Goal: Transaction & Acquisition: Purchase product/service

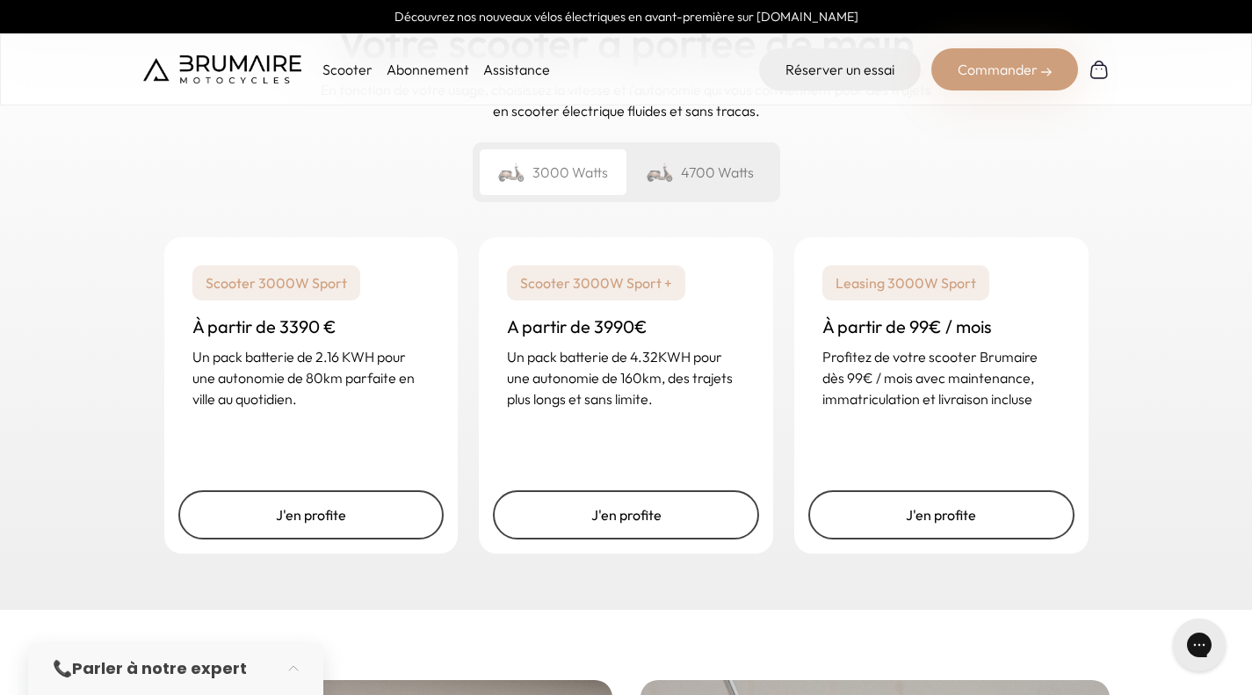
scroll to position [2615, 0]
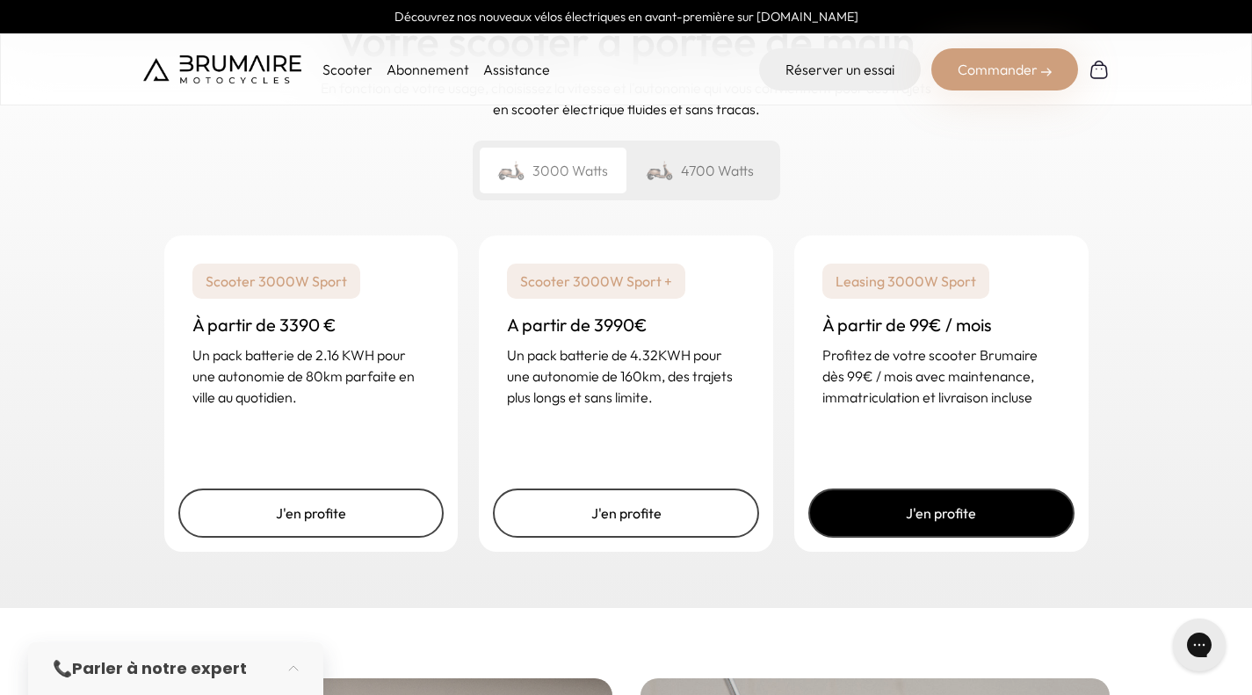
click at [954, 502] on link "J'en profite" at bounding box center [941, 513] width 266 height 49
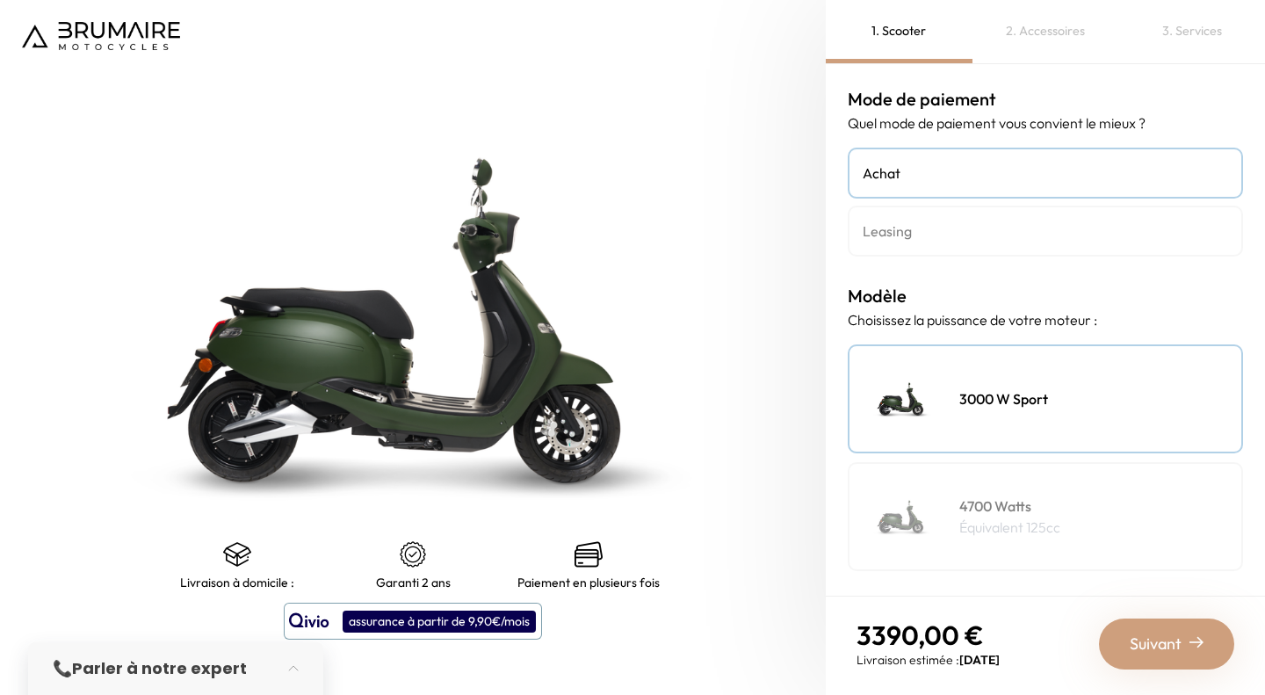
click at [925, 238] on h4 "Leasing" at bounding box center [1046, 231] width 366 height 21
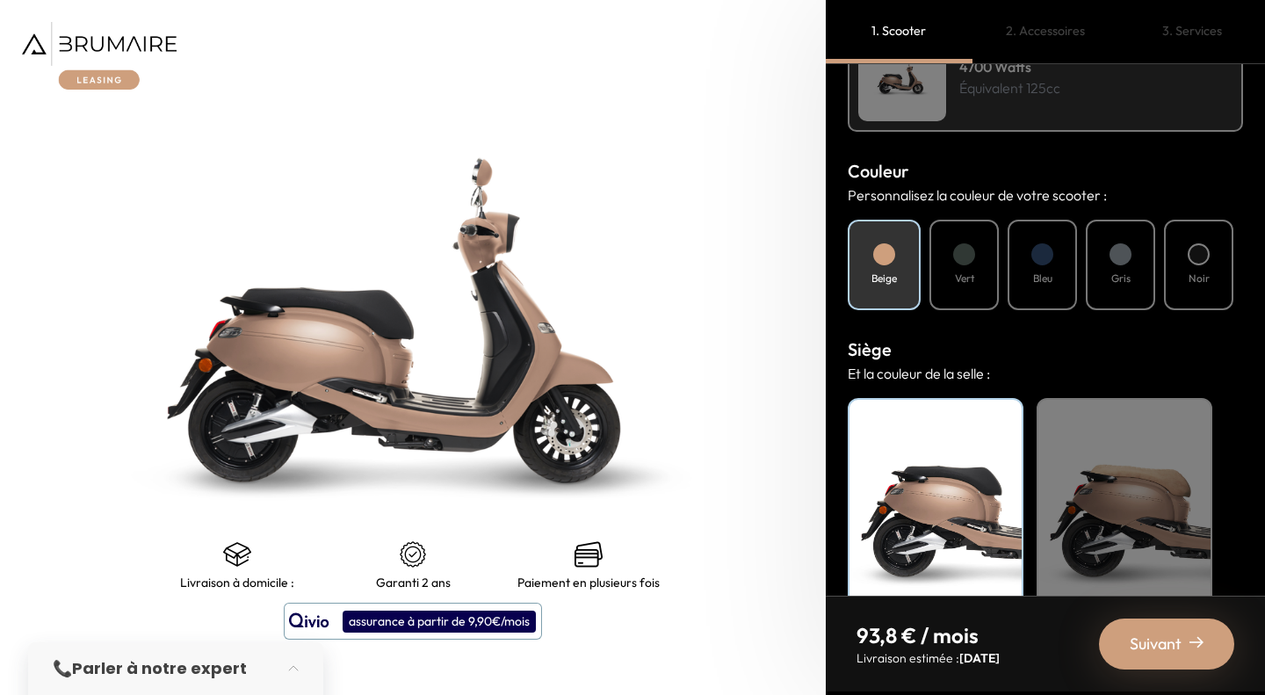
scroll to position [601, 0]
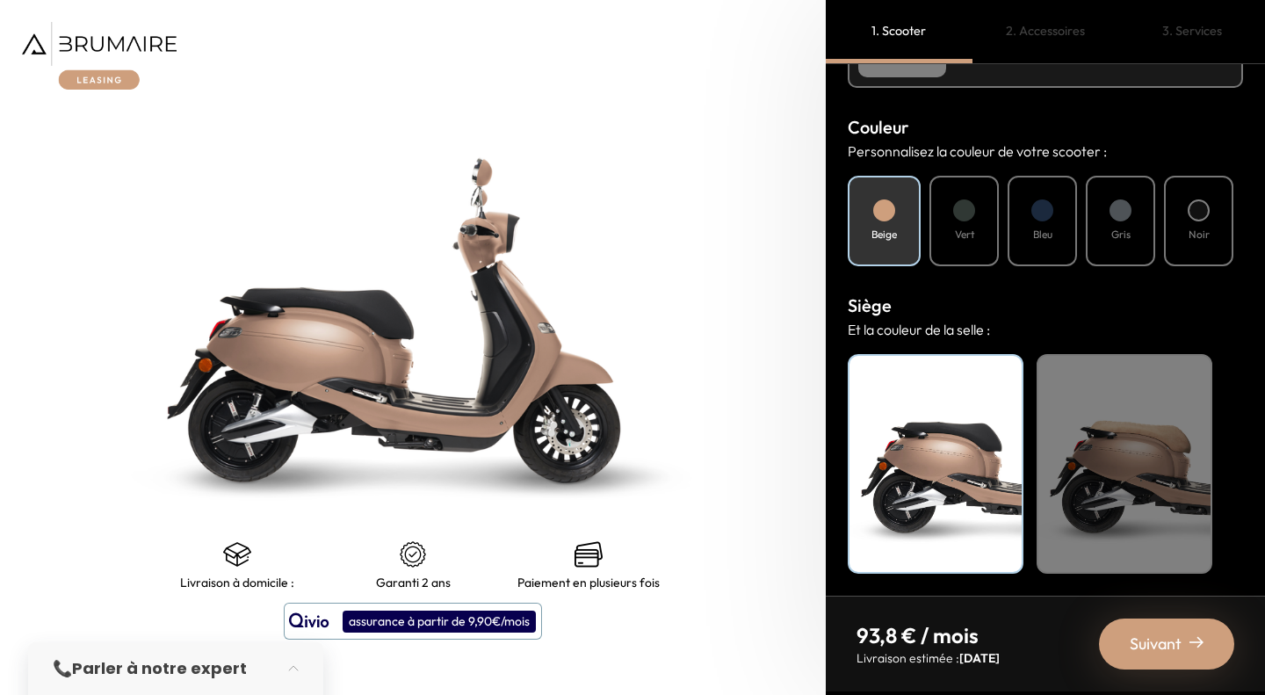
click at [613, 576] on p "Paiement en plusieurs fois" at bounding box center [589, 583] width 142 height 14
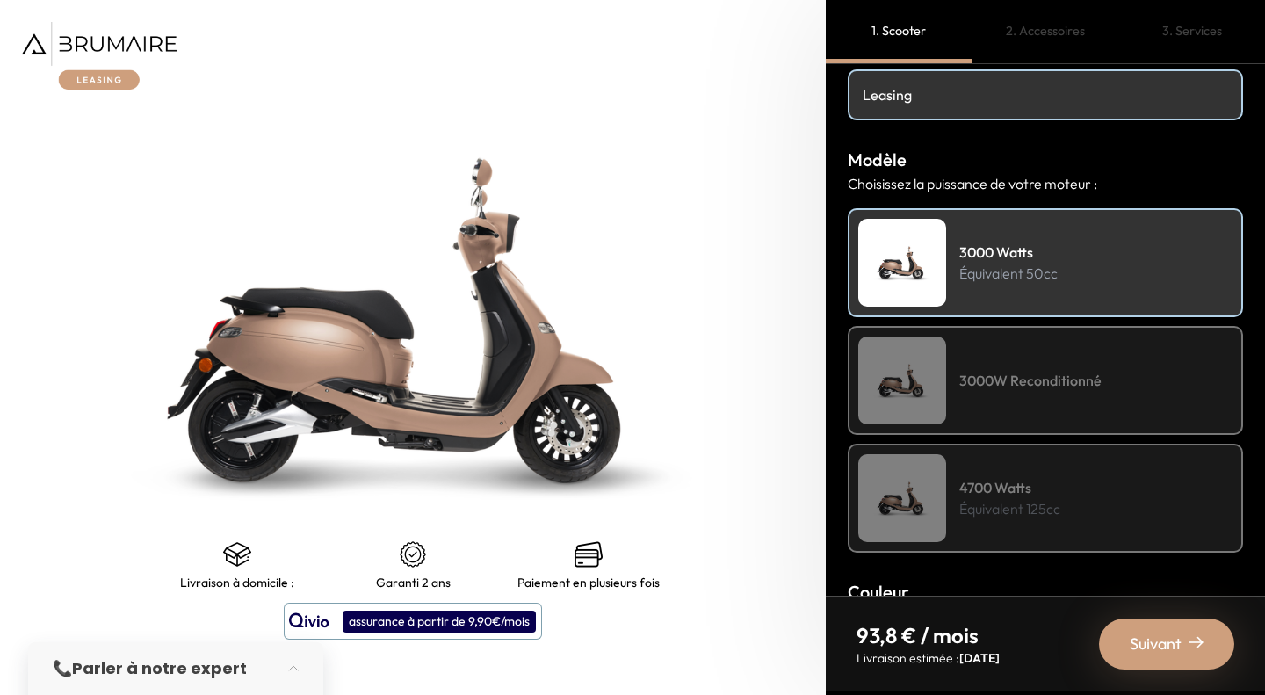
scroll to position [0, 0]
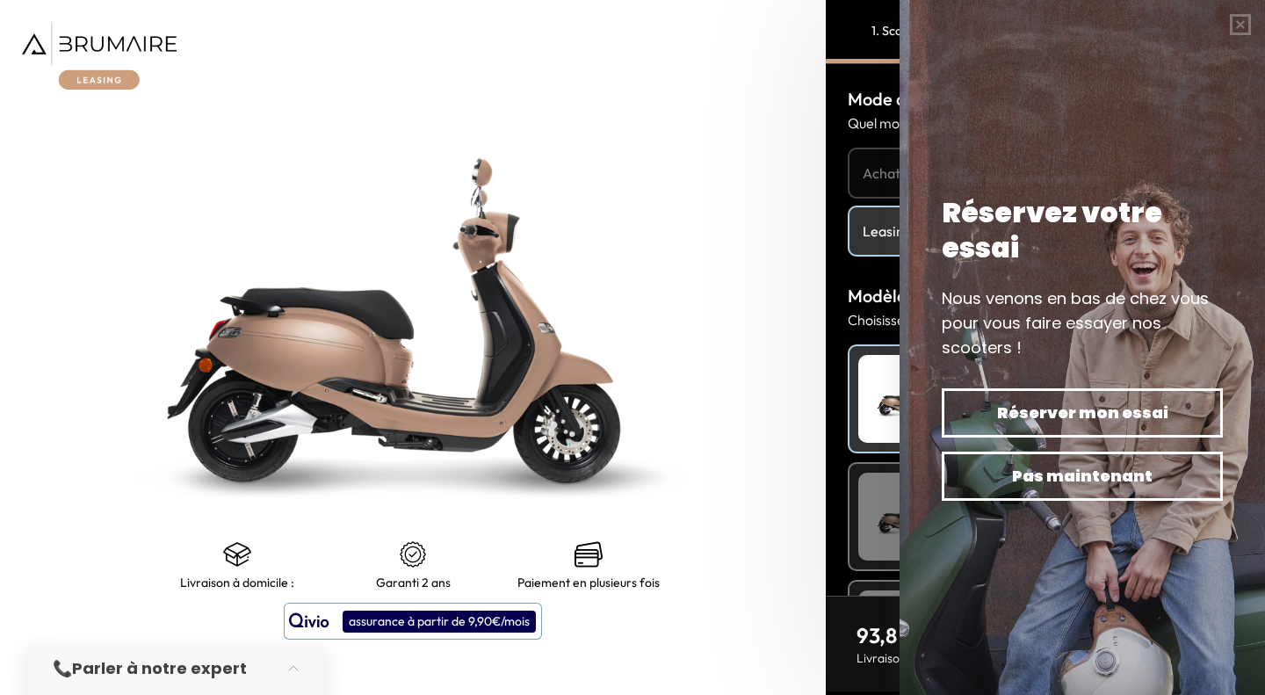
click at [805, 373] on img at bounding box center [413, 320] width 1033 height 869
click at [1238, 20] on button "button" at bounding box center [1240, 24] width 49 height 49
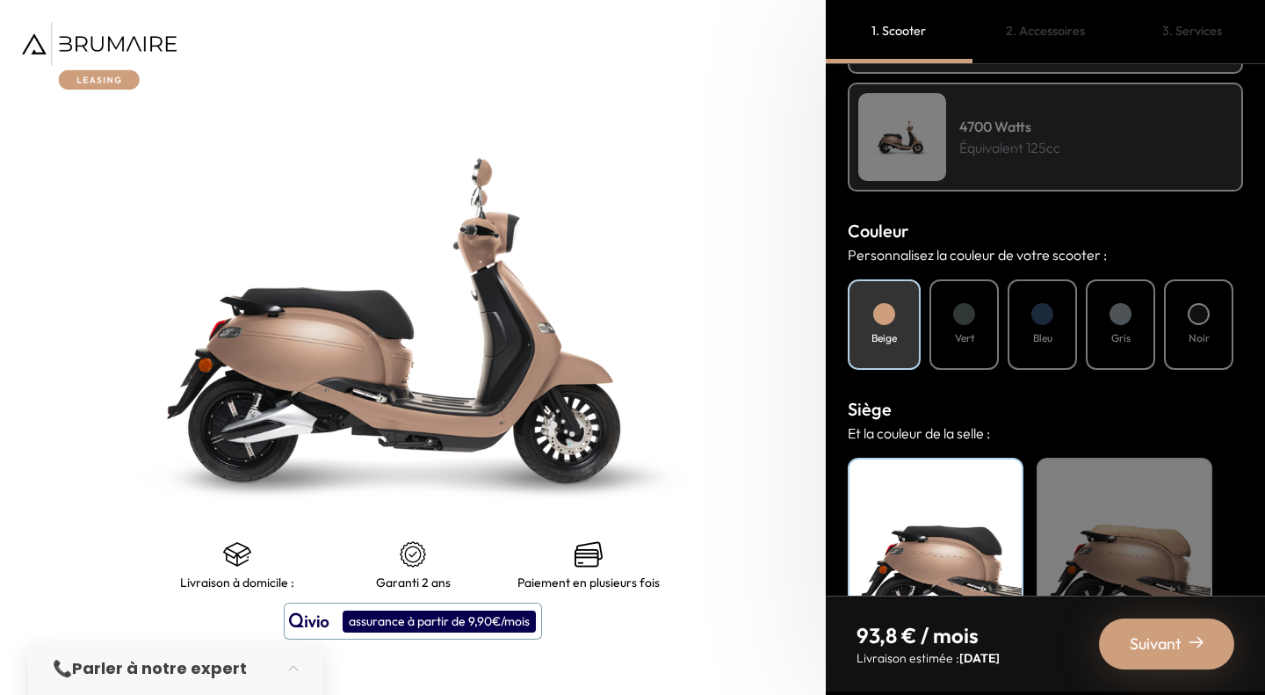
scroll to position [601, 0]
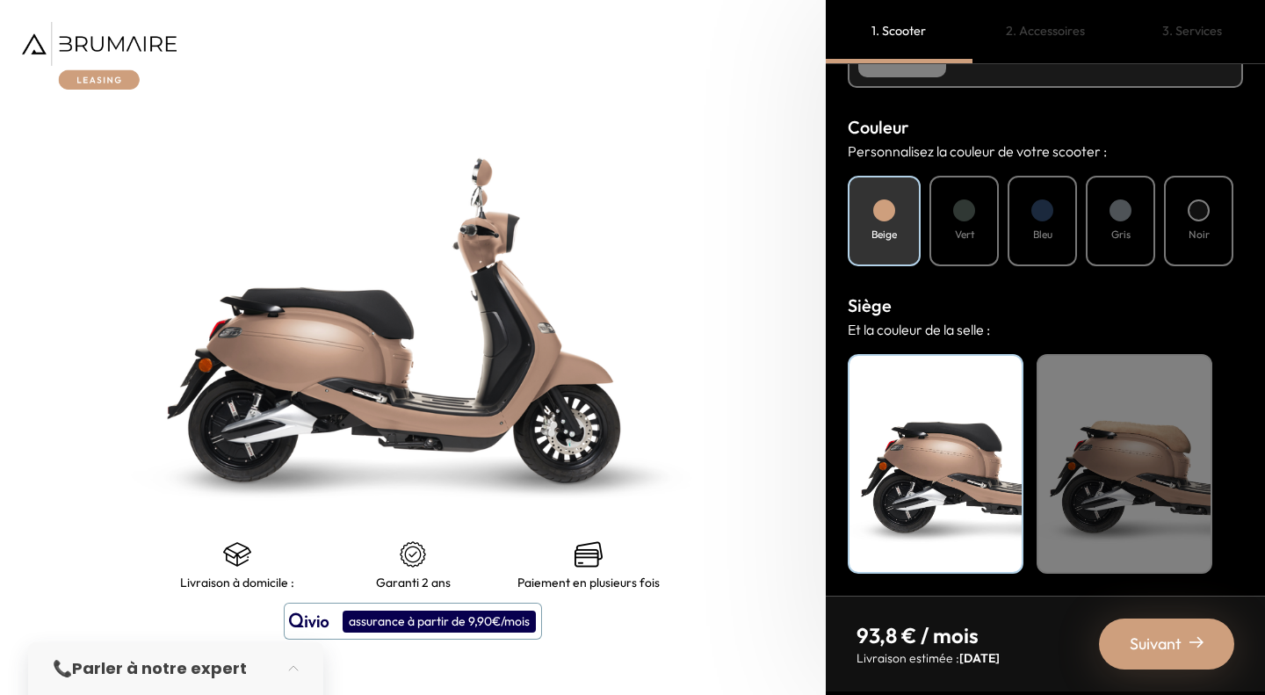
click at [978, 234] on div "Vert" at bounding box center [964, 221] width 69 height 91
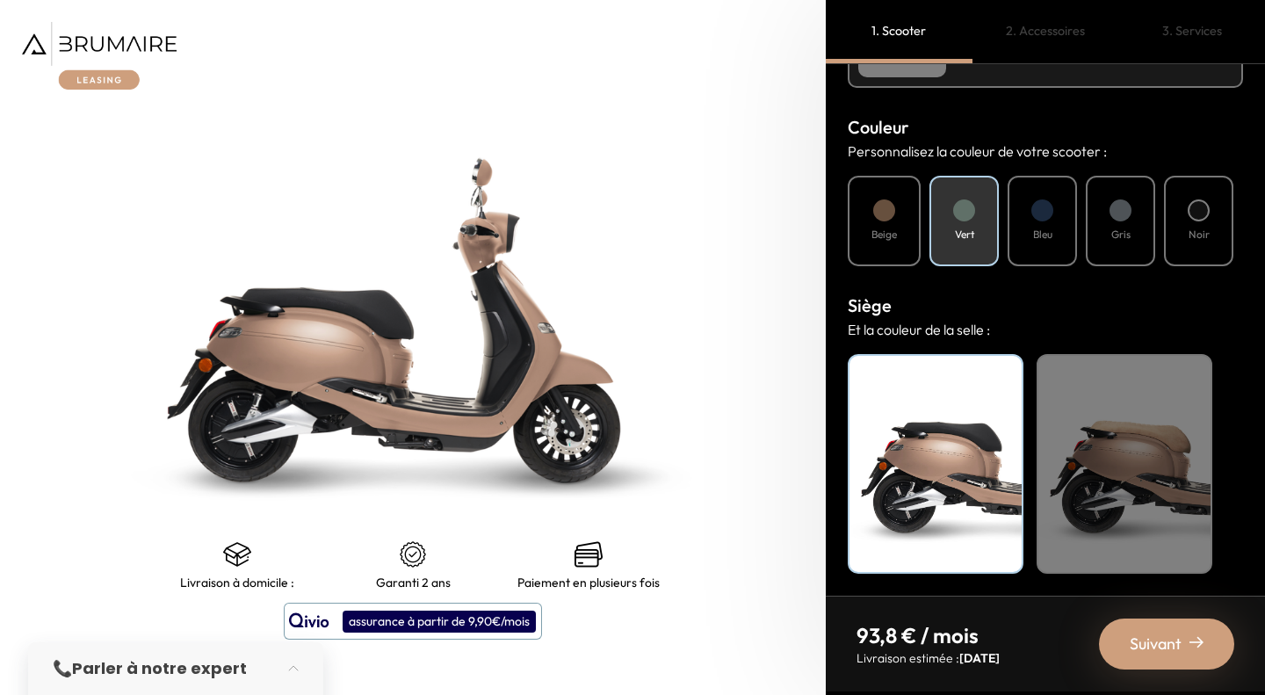
click at [1050, 228] on h4 "Bleu" at bounding box center [1042, 235] width 19 height 16
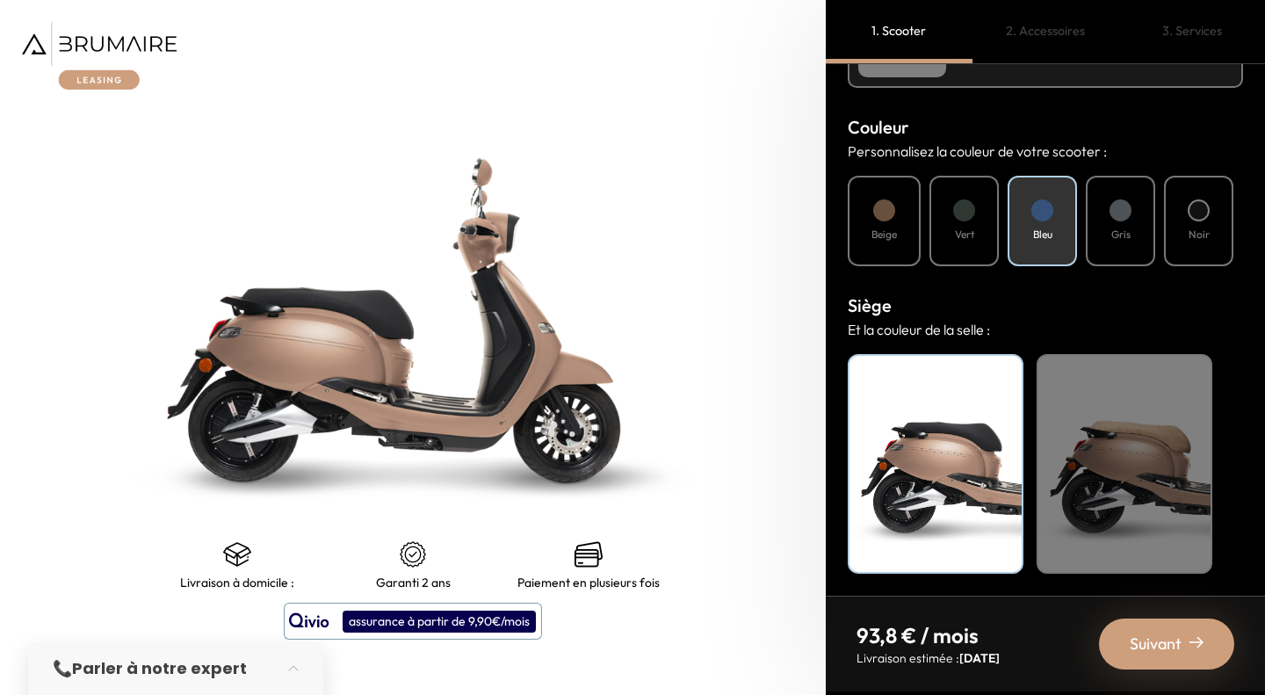
click at [1120, 235] on h4 "Gris" at bounding box center [1121, 235] width 19 height 16
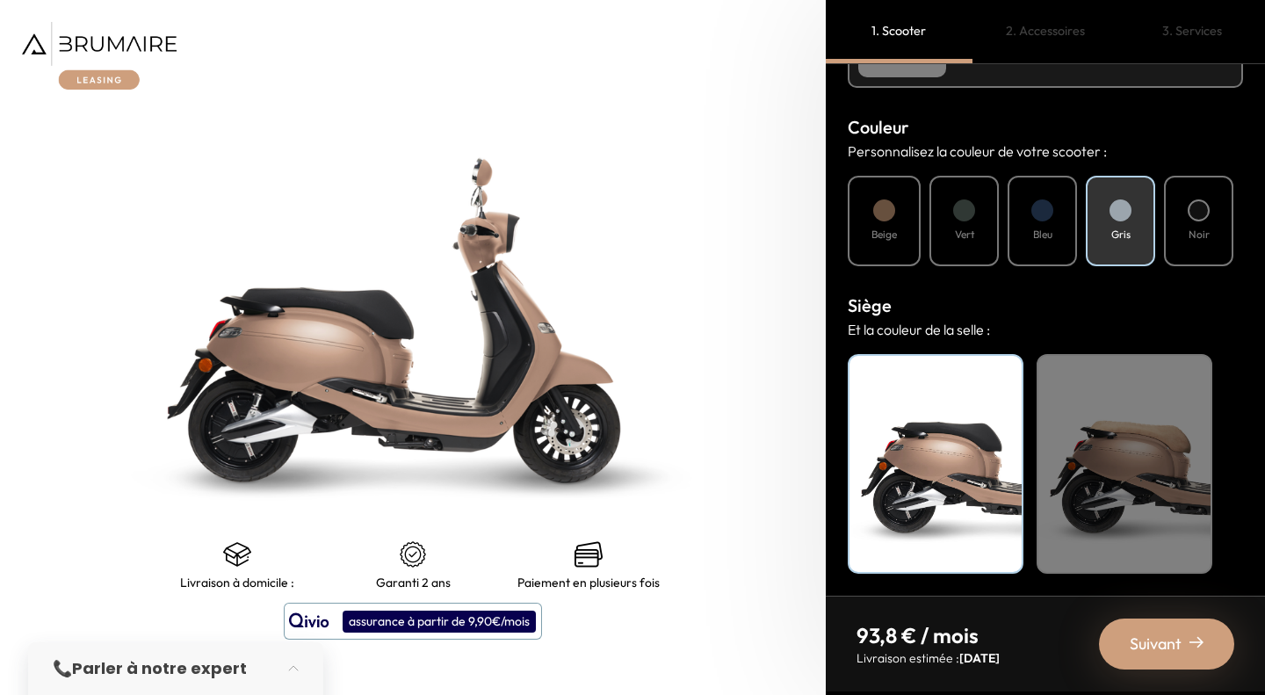
click at [1155, 656] on span "Suivant" at bounding box center [1156, 644] width 52 height 25
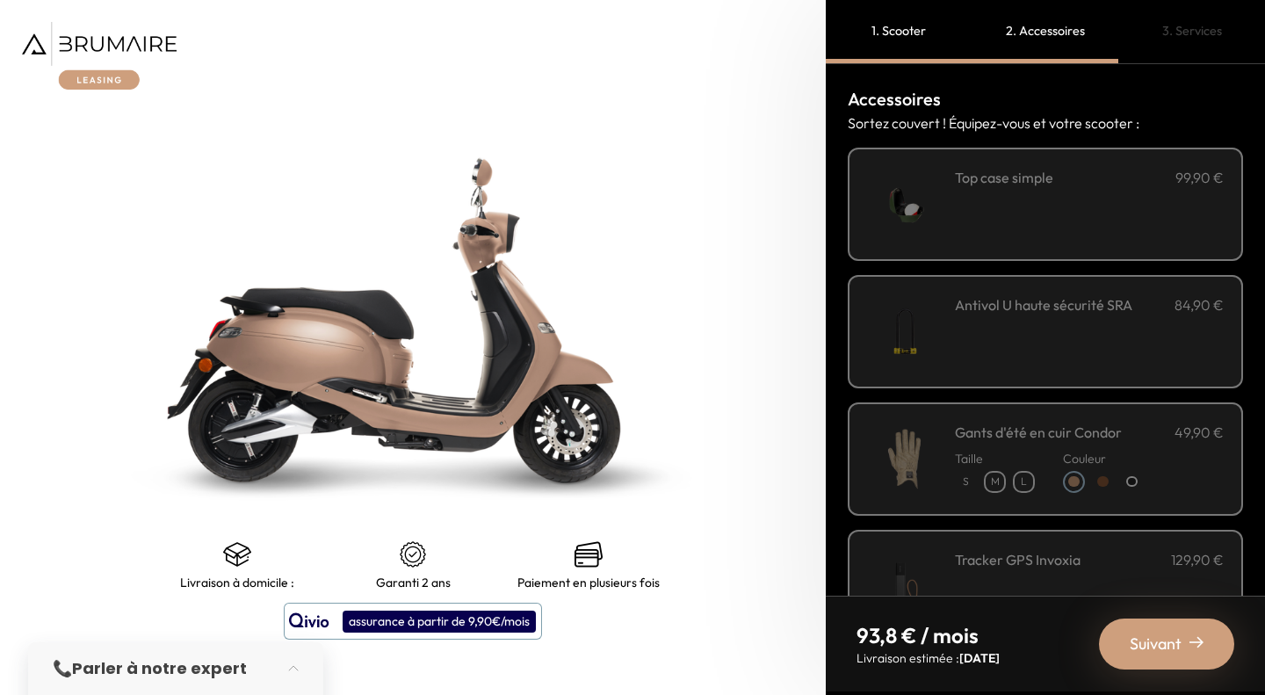
click at [1030, 191] on div "**********" at bounding box center [1089, 204] width 269 height 75
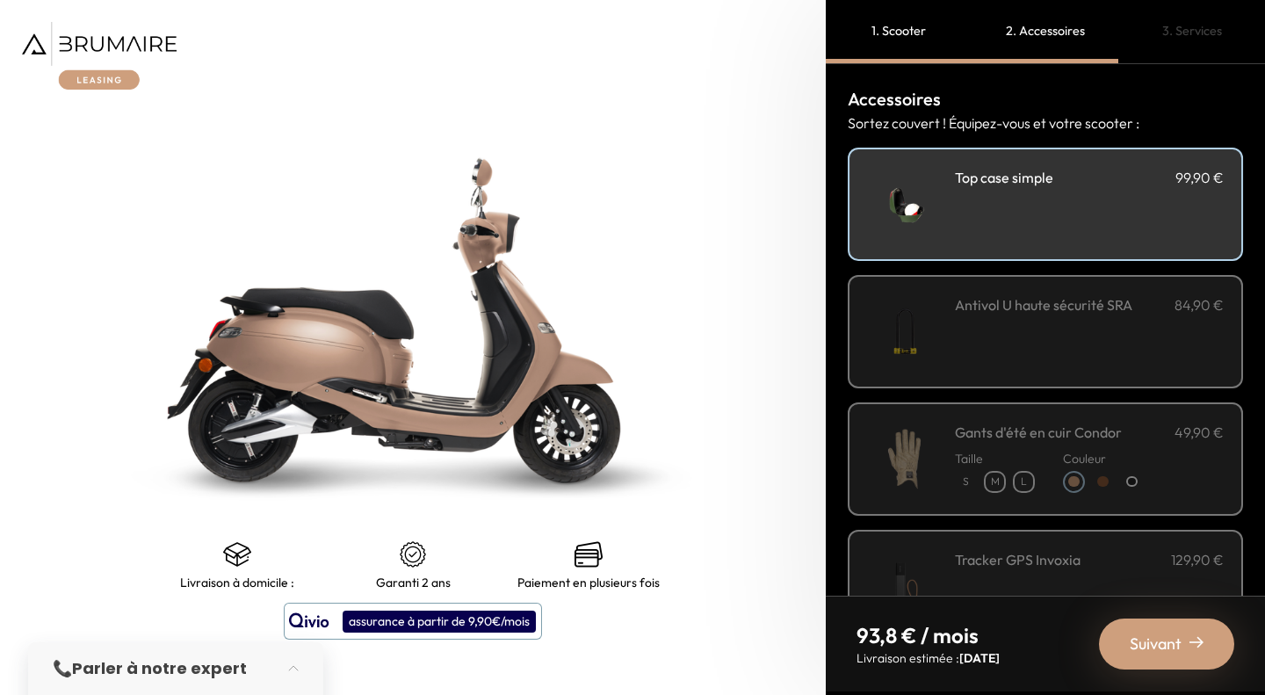
click at [1030, 191] on div "**********" at bounding box center [1089, 204] width 269 height 75
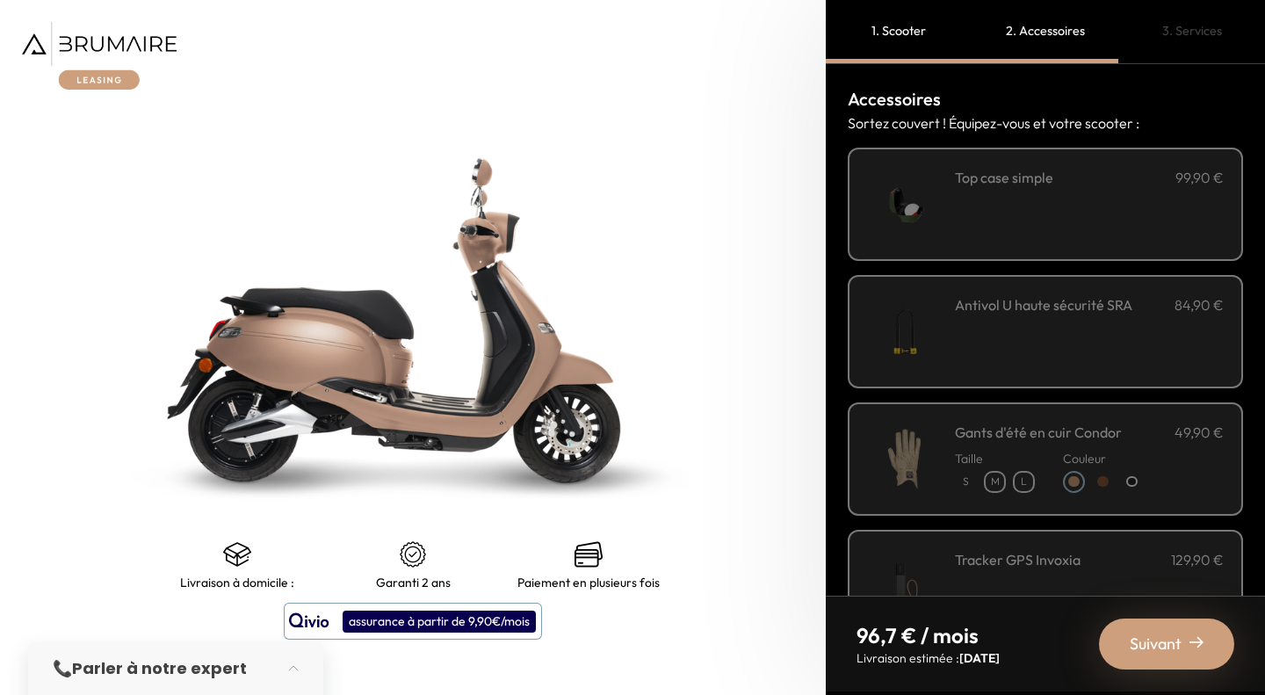
click at [1030, 191] on div "**********" at bounding box center [1089, 204] width 269 height 75
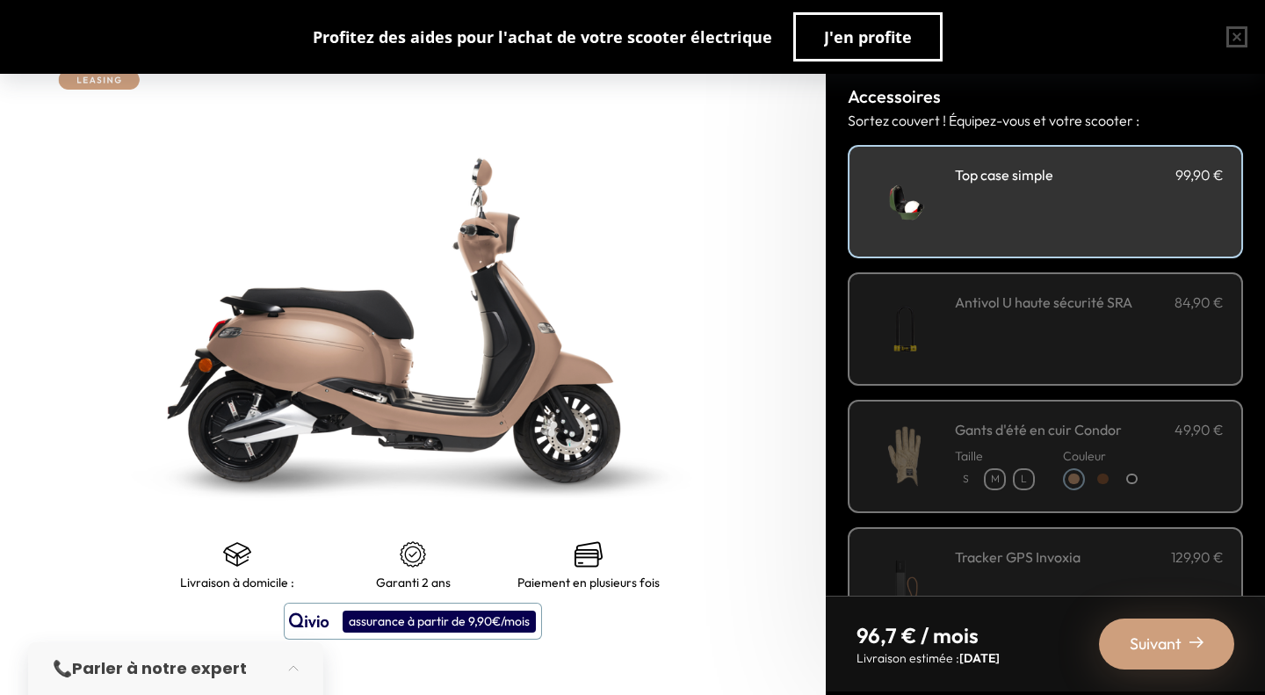
scroll to position [0, 0]
click at [1001, 201] on div "**********" at bounding box center [1089, 204] width 269 height 75
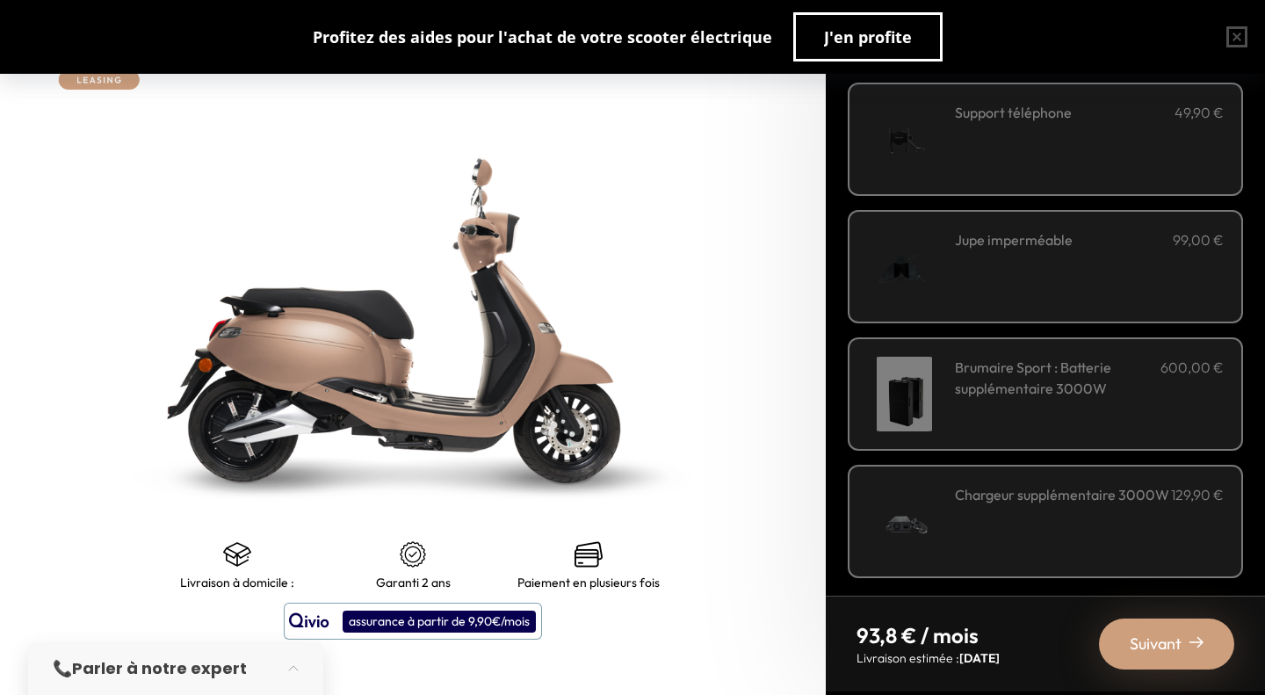
scroll to position [579, 0]
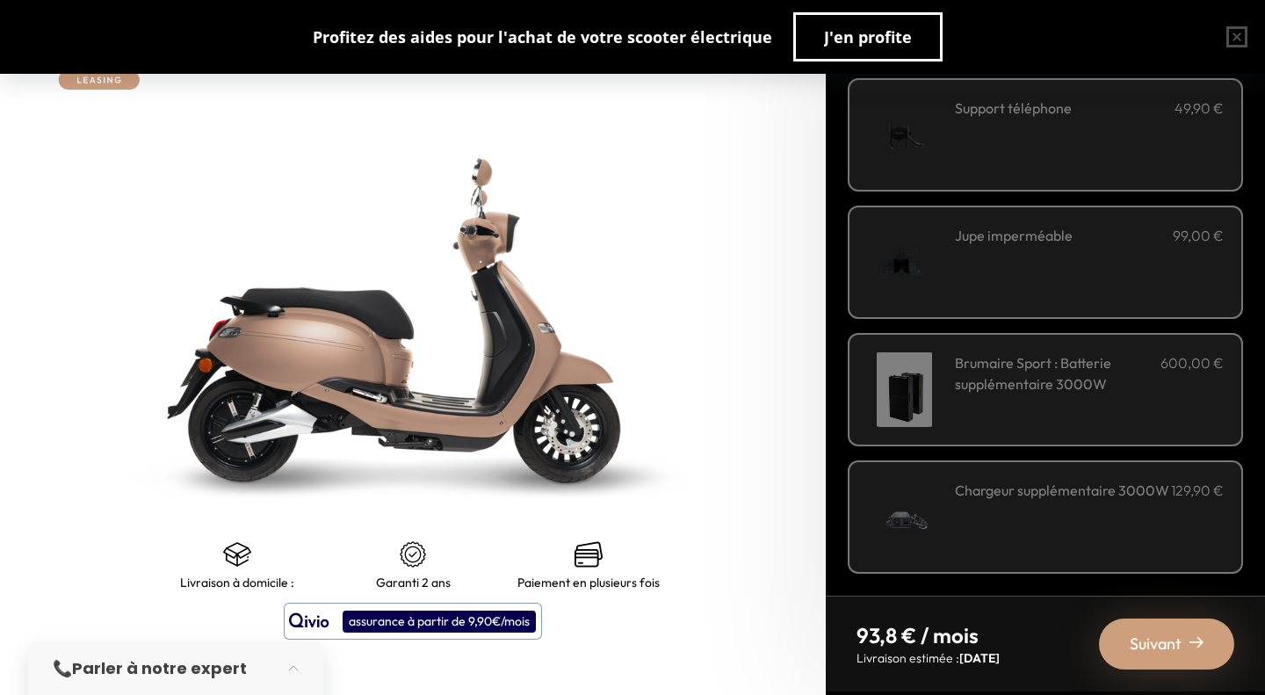
click at [1156, 641] on span "Suivant" at bounding box center [1156, 644] width 52 height 25
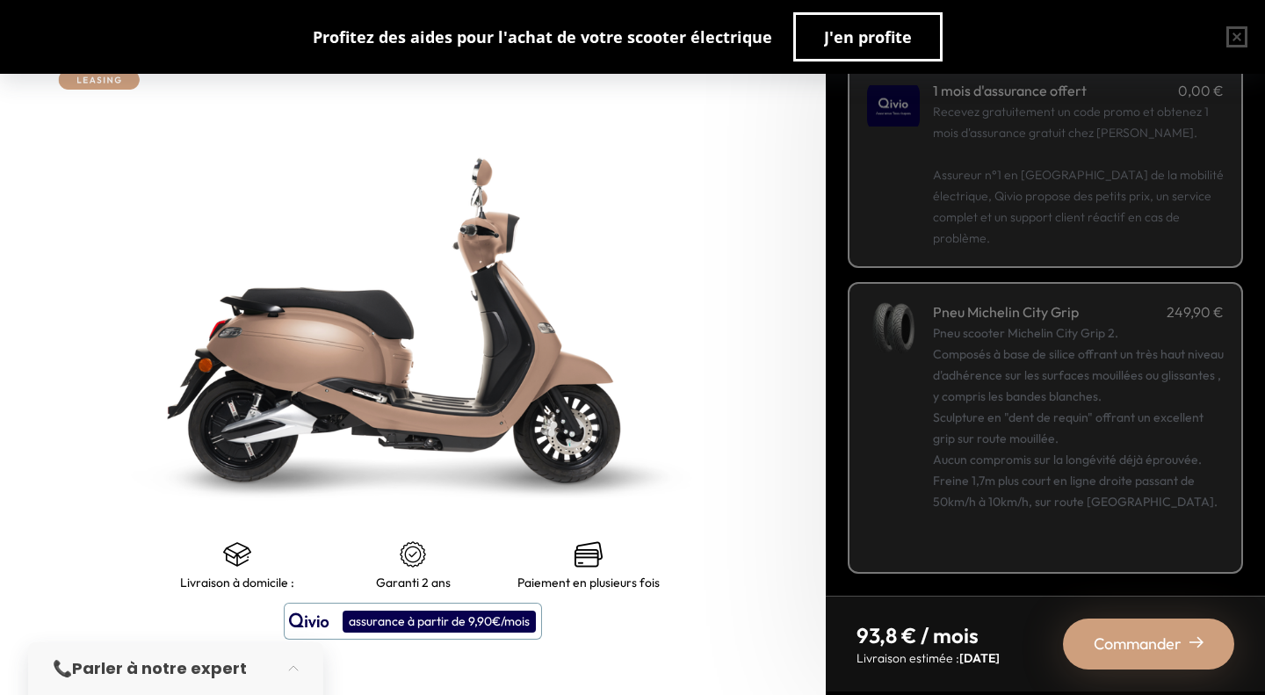
scroll to position [0, 0]
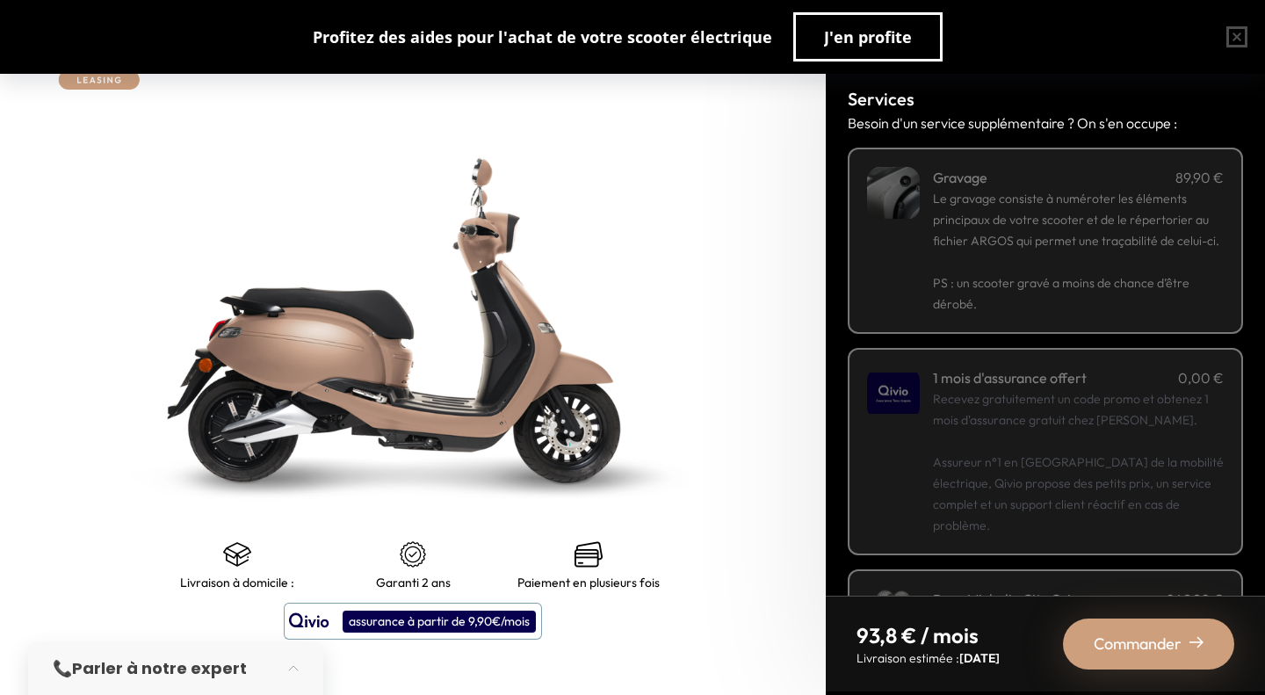
click at [1009, 460] on p "Recevez gratuitement un code promo et obtenez 1 mois d'assurance gratuit chez […" at bounding box center [1078, 462] width 291 height 148
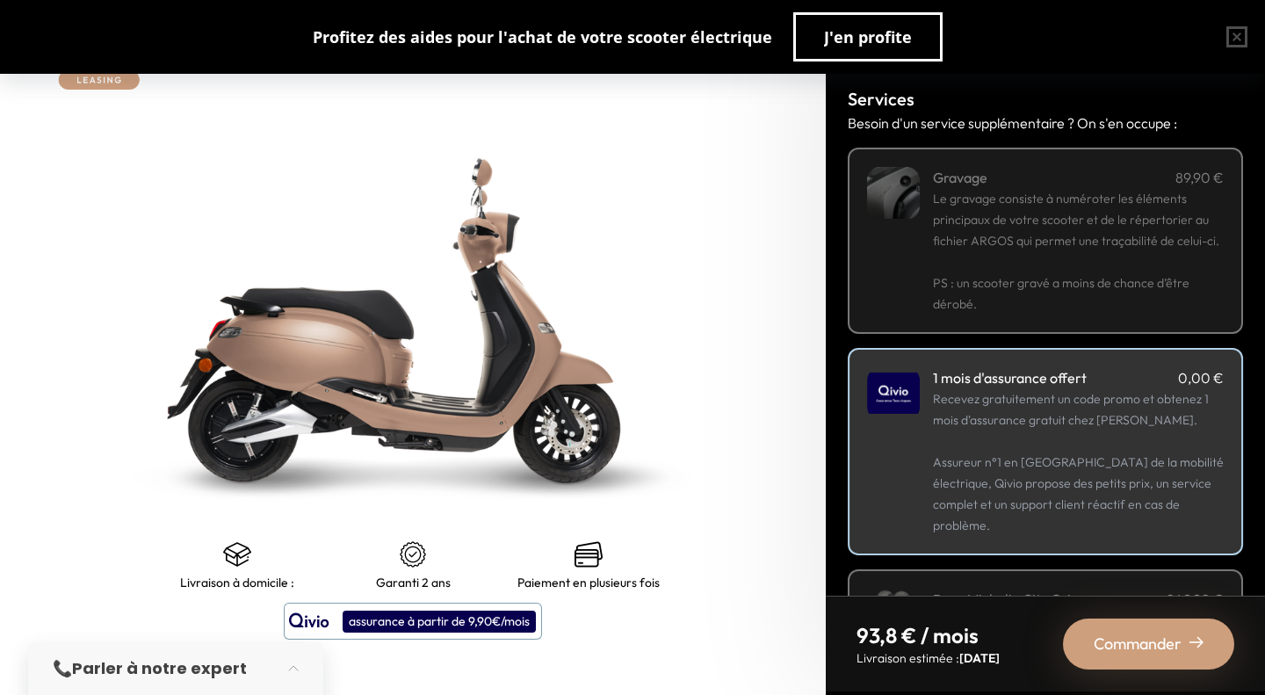
scroll to position [47, 0]
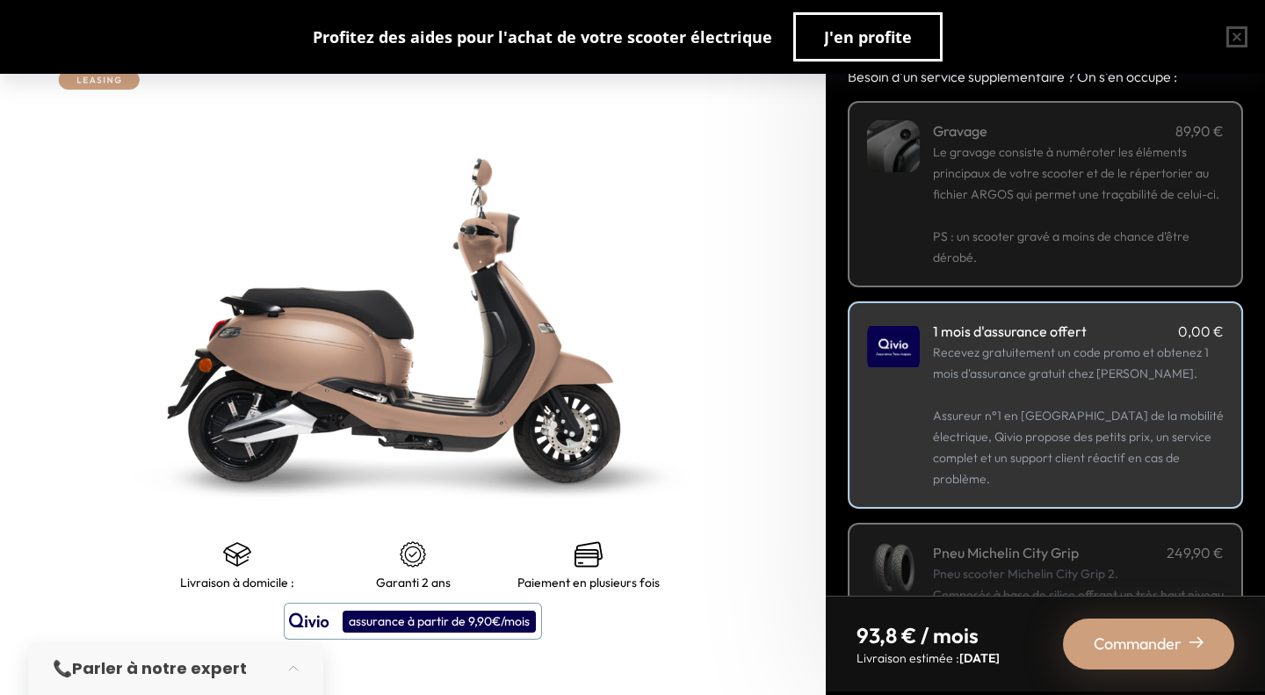
click at [1134, 644] on span "Commander" at bounding box center [1138, 644] width 88 height 25
